Goal: Transaction & Acquisition: Purchase product/service

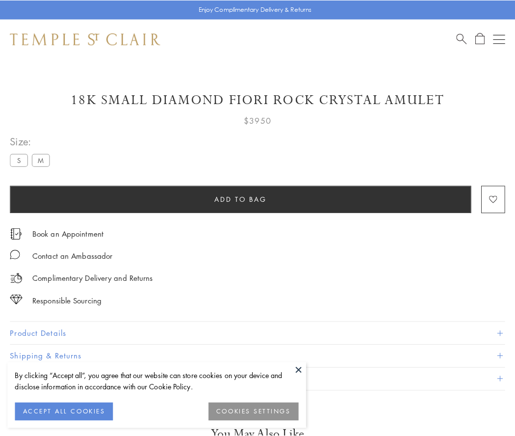
scroll to position [16, 0]
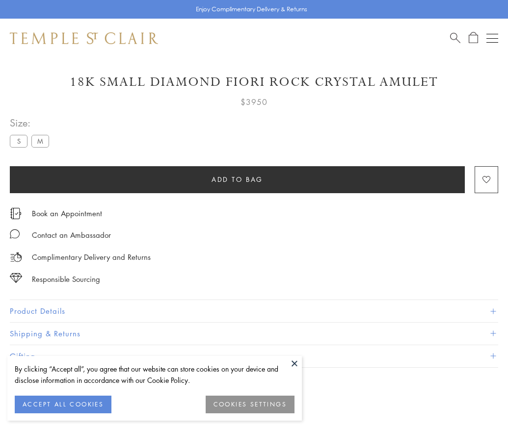
click at [237, 179] on span "Add to bag" at bounding box center [238, 179] width 52 height 11
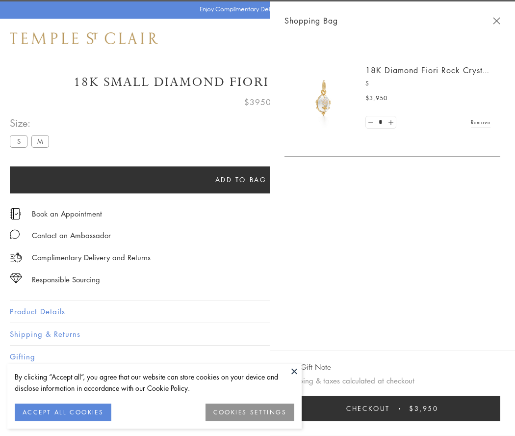
click at [491, 408] on button "Checkout $3,950" at bounding box center [393, 409] width 216 height 26
